Goal: Navigation & Orientation: Find specific page/section

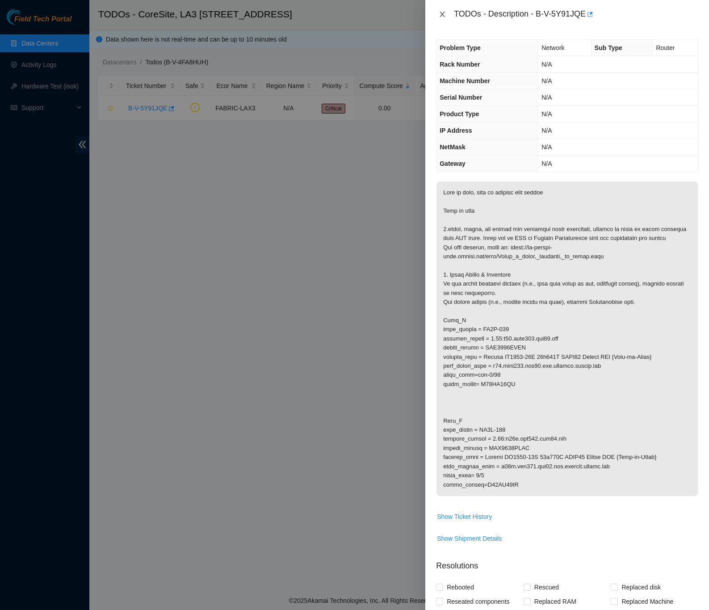
click at [442, 14] on icon "close" at bounding box center [442, 14] width 5 height 5
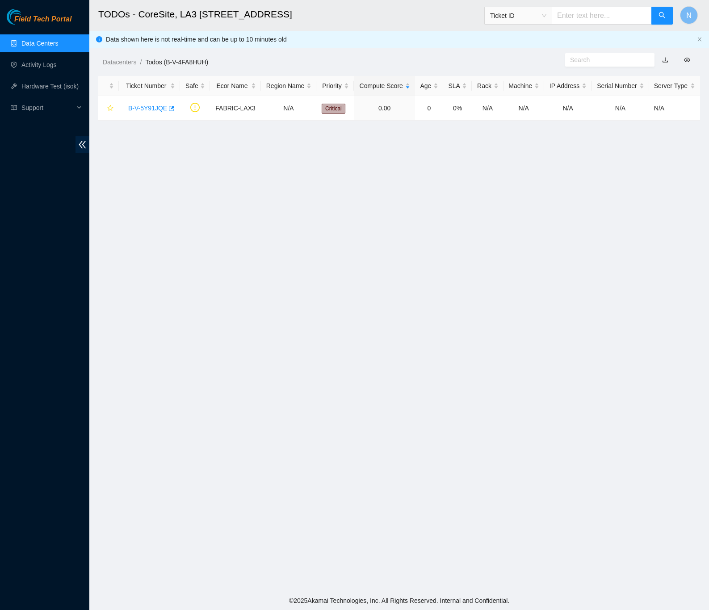
click at [55, 42] on link "Data Centers" at bounding box center [39, 43] width 37 height 7
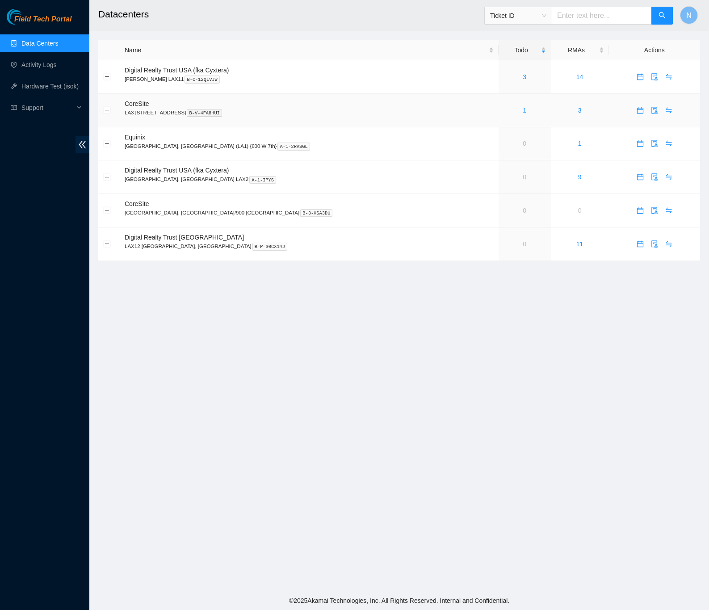
click at [523, 113] on link "1" at bounding box center [525, 110] width 4 height 7
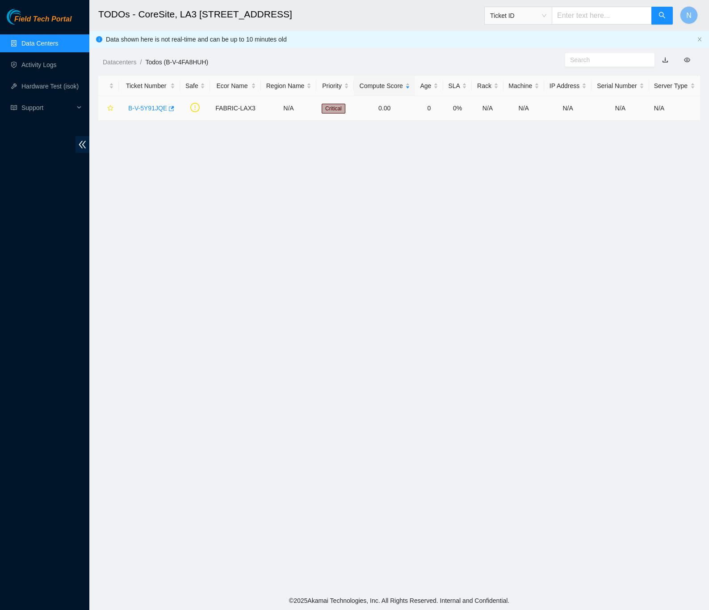
click at [154, 110] on link "B-V-5Y91JQE" at bounding box center [147, 108] width 39 height 7
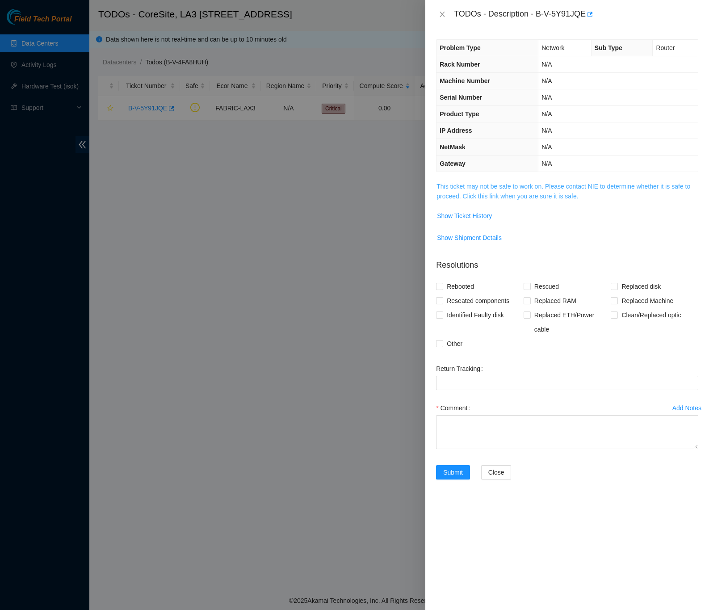
click at [574, 198] on link "This ticket may not be safe to work on. Please contact NIE to determine whether…" at bounding box center [564, 191] width 254 height 17
